Goal: Task Accomplishment & Management: Manage account settings

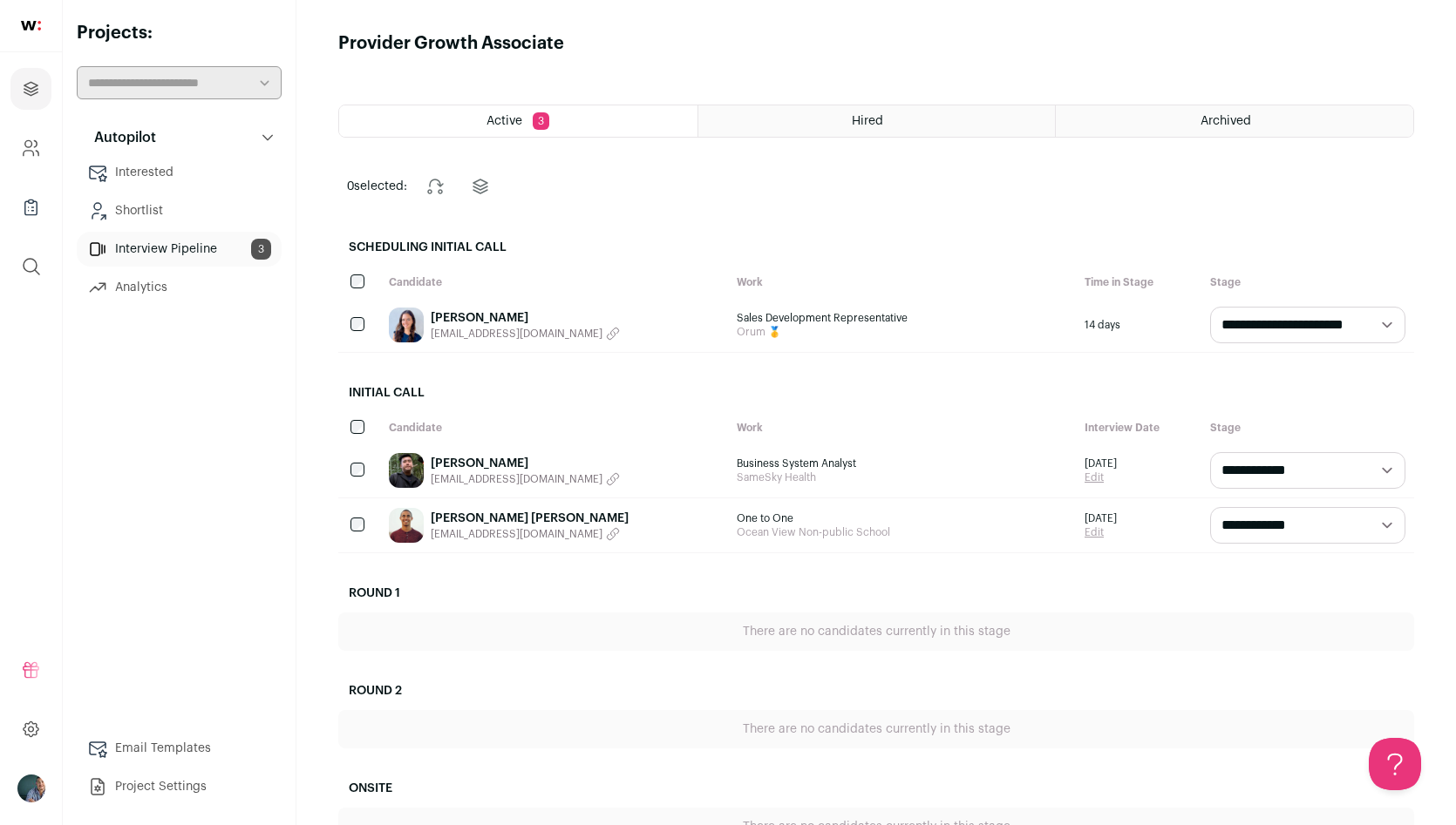
click at [772, 332] on span "Orum 🥇" at bounding box center [902, 332] width 331 height 14
click at [678, 350] on div "[PERSON_NAME] [EMAIL_ADDRESS][DOMAIN_NAME]" at bounding box center [553, 325] width 348 height 54
click at [472, 467] on link "[PERSON_NAME]" at bounding box center [525, 463] width 190 height 17
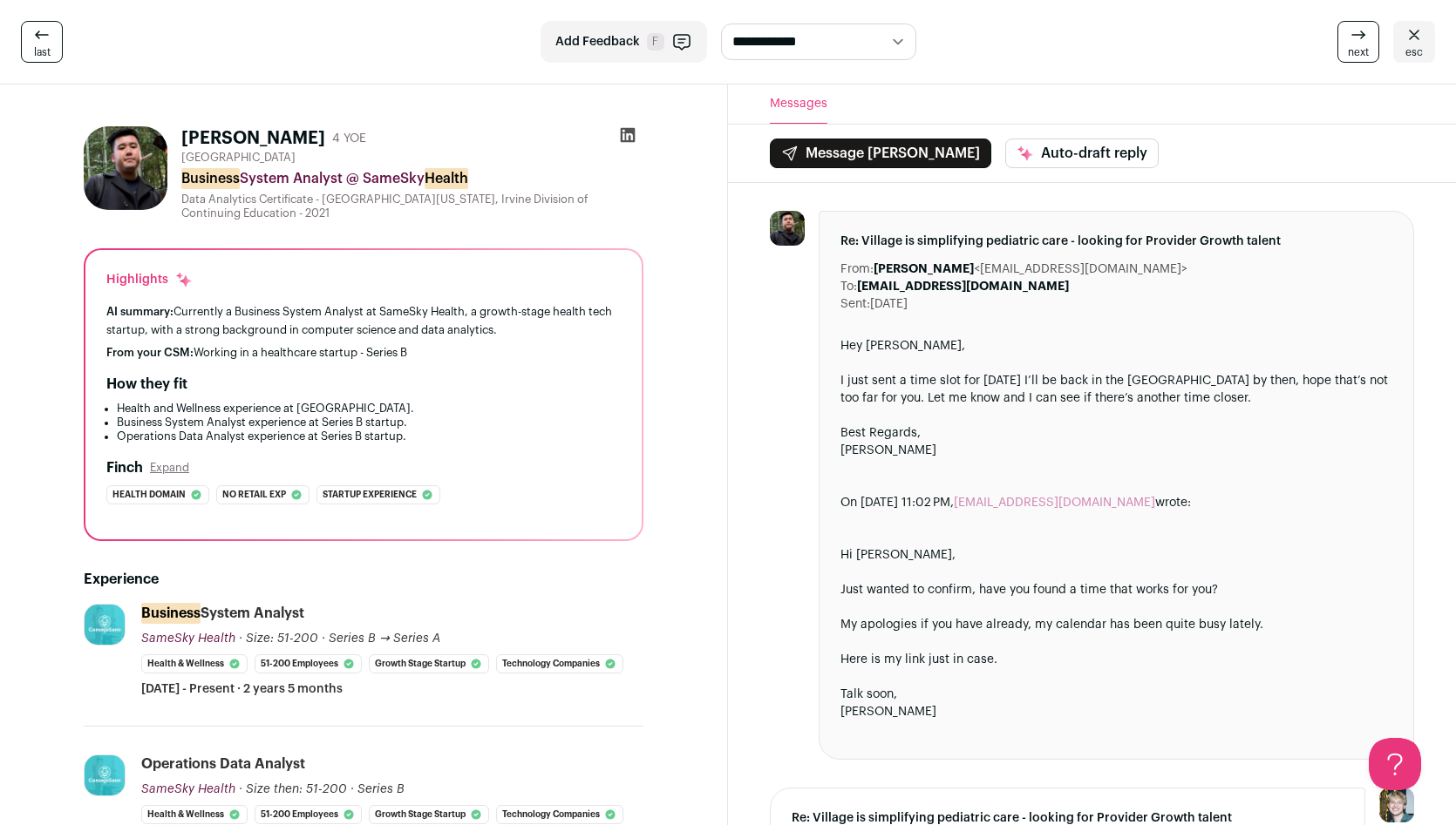
click at [69, 63] on div "**********" at bounding box center [728, 42] width 1456 height 84
click at [46, 45] on icon at bounding box center [41, 34] width 21 height 21
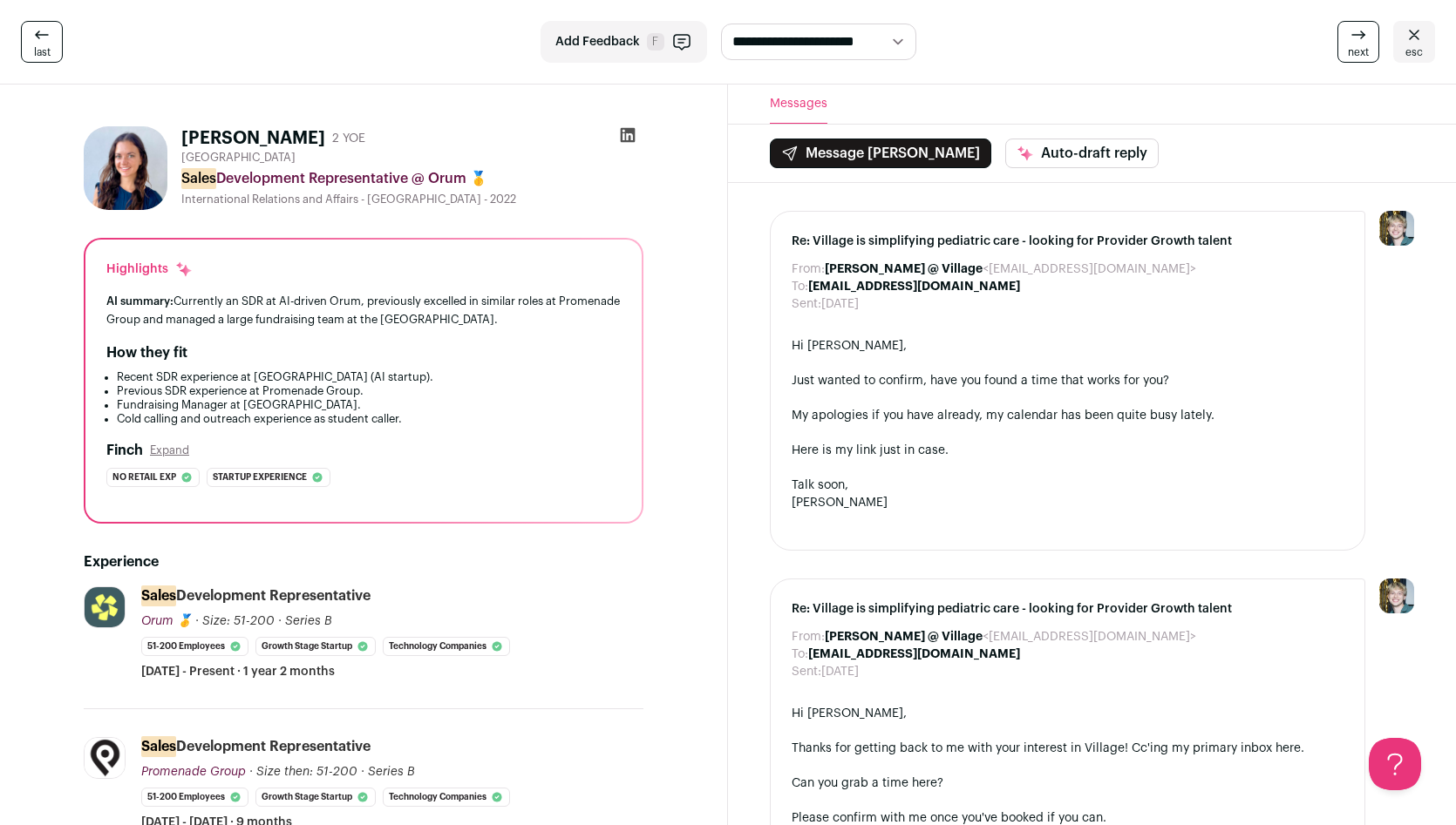
click at [44, 35] on icon at bounding box center [41, 34] width 13 height 8
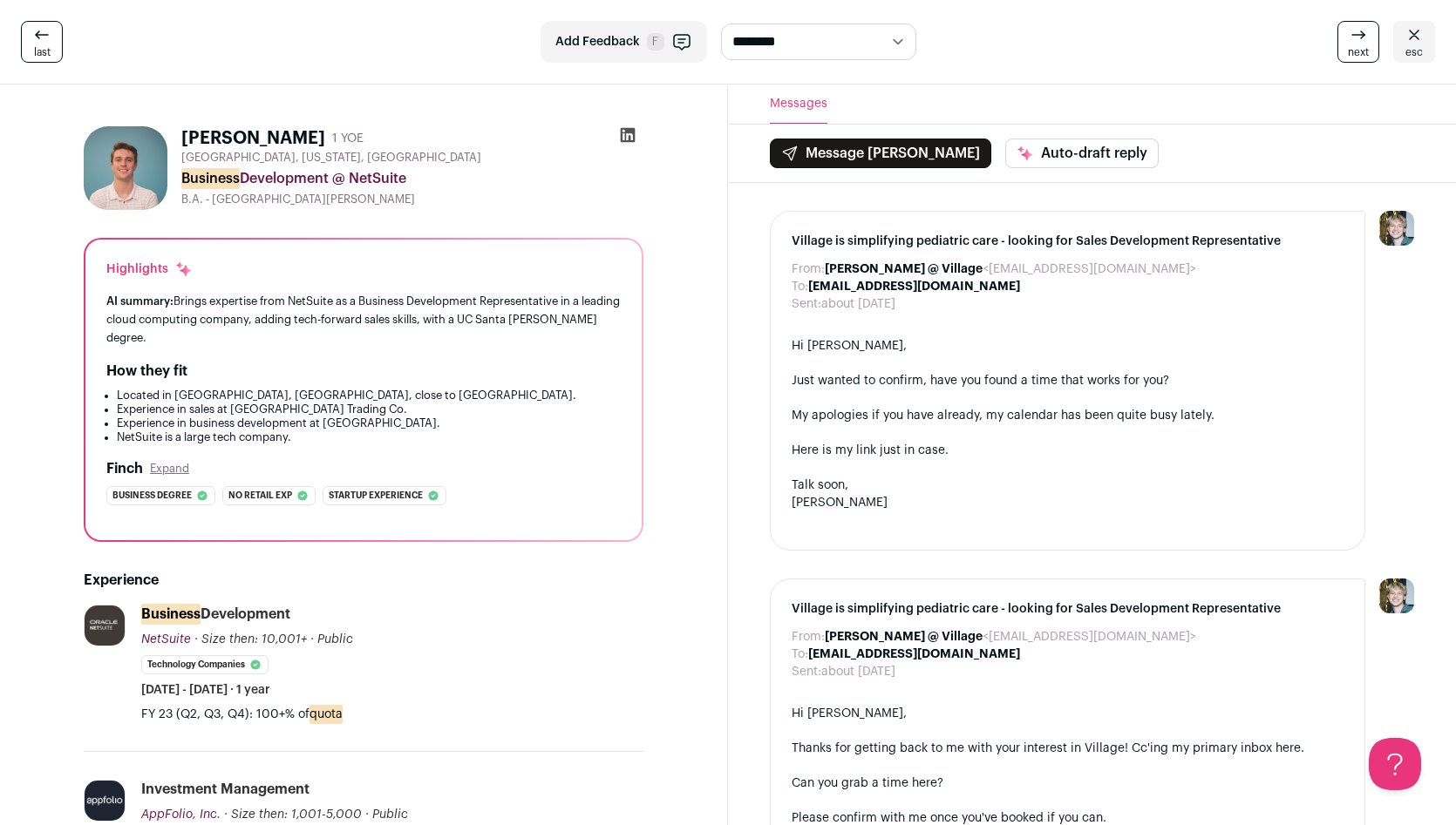
click at [1413, 38] on icon at bounding box center [1414, 34] width 21 height 21
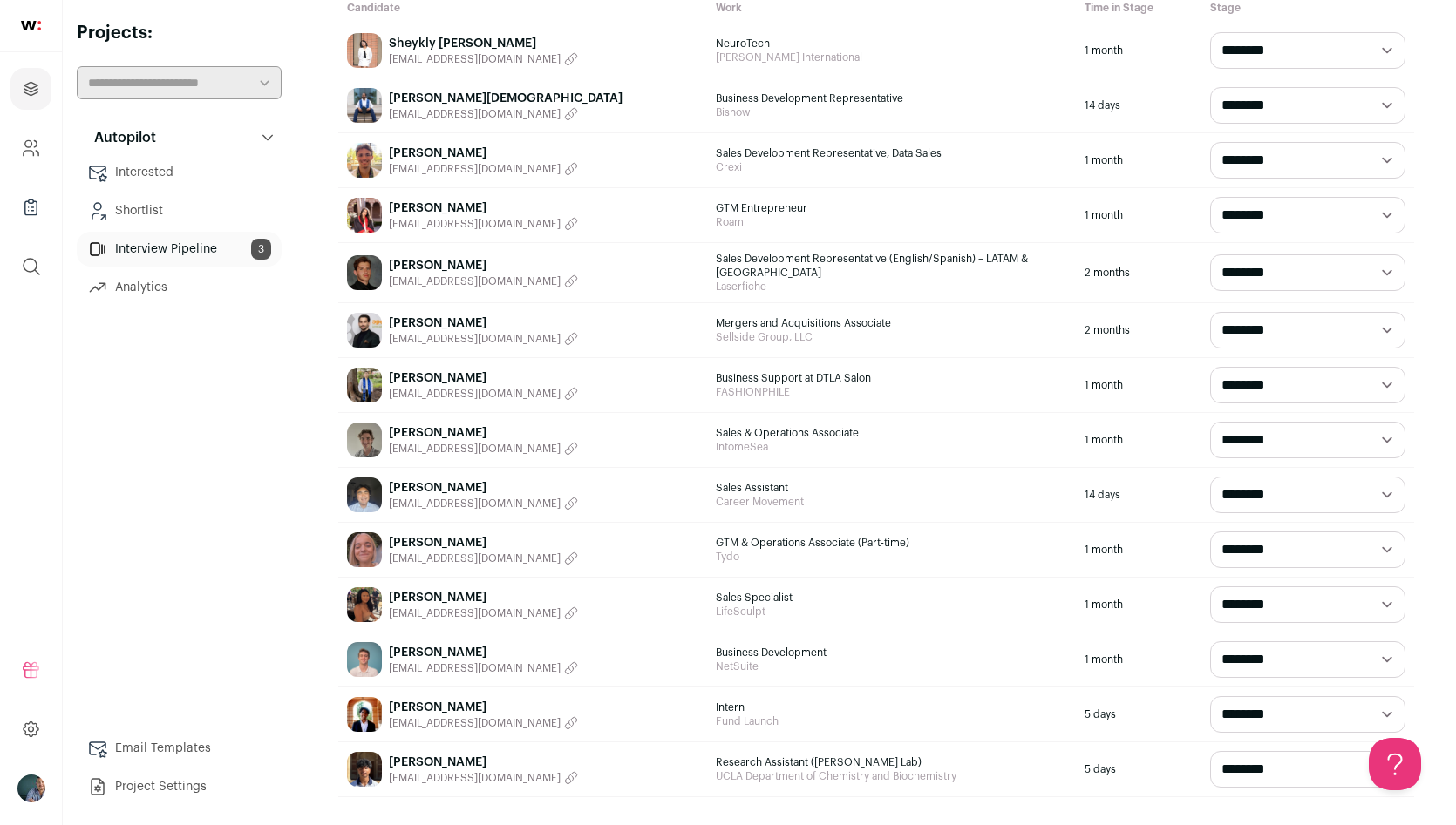
scroll to position [177, 0]
